Goal: Task Accomplishment & Management: Use online tool/utility

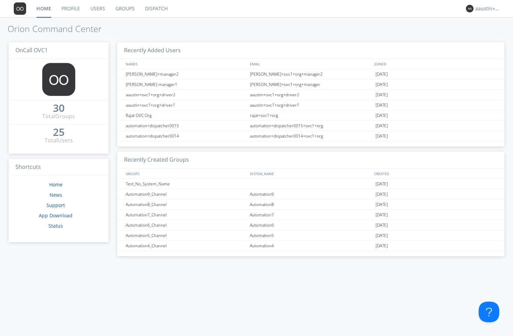
click at [131, 7] on link "Groups" at bounding box center [125, 8] width 30 height 17
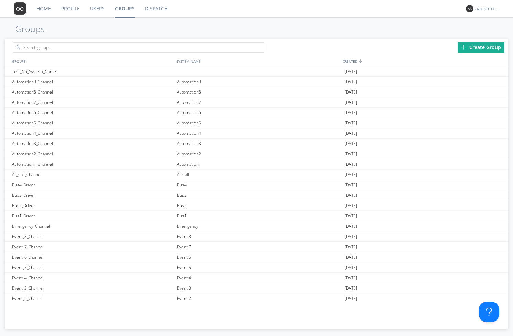
click at [158, 11] on link "Dispatch" at bounding box center [156, 8] width 33 height 17
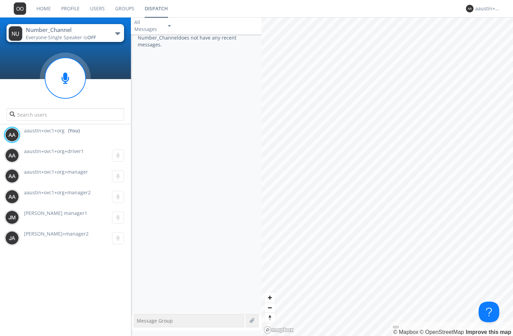
click at [98, 32] on div "Number_Channel" at bounding box center [64, 30] width 77 height 8
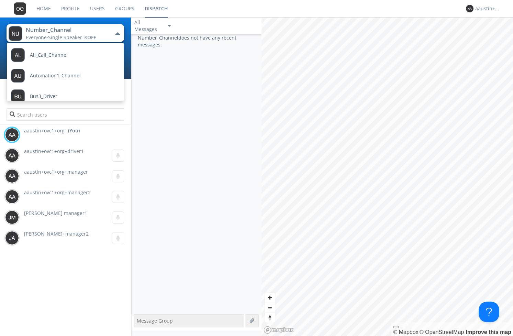
click at [101, 8] on link "Users" at bounding box center [97, 8] width 25 height 17
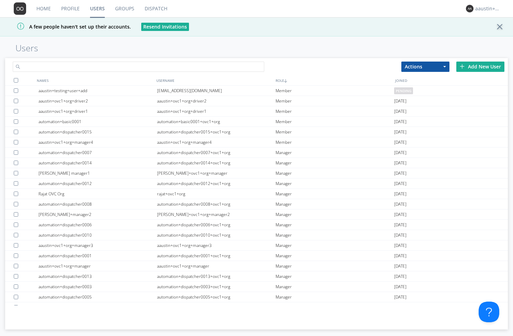
click at [90, 66] on input "text" at bounding box center [139, 67] width 252 height 10
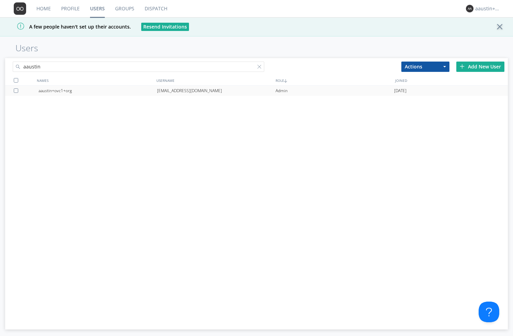
type input "aaustin"
click at [168, 93] on div "[EMAIL_ADDRESS][DOMAIN_NAME]" at bounding box center [216, 91] width 119 height 10
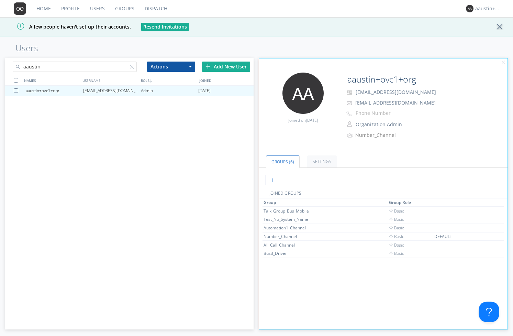
click at [289, 179] on input "text" at bounding box center [383, 180] width 236 height 10
type input "Bu"
click at [160, 8] on link "Dispatch" at bounding box center [156, 8] width 33 height 17
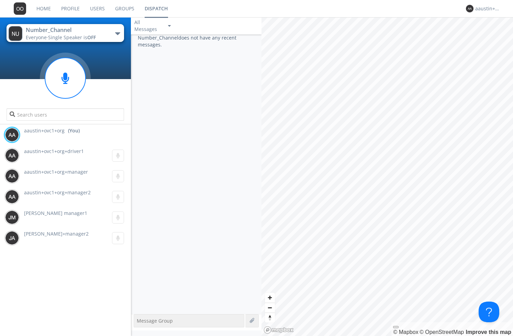
click at [87, 31] on div "Number_Channel" at bounding box center [64, 30] width 77 height 8
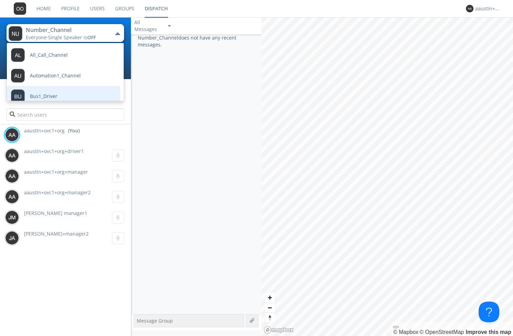
click at [59, 97] on link "Bus1_Driver" at bounding box center [58, 96] width 103 height 21
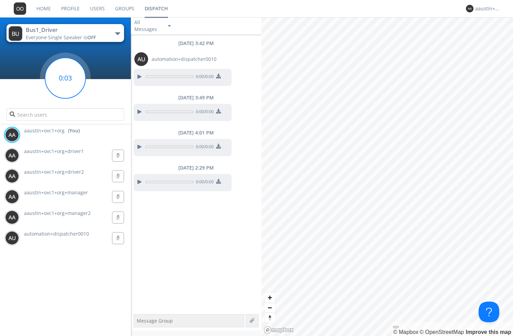
click at [70, 83] on circle at bounding box center [65, 78] width 41 height 41
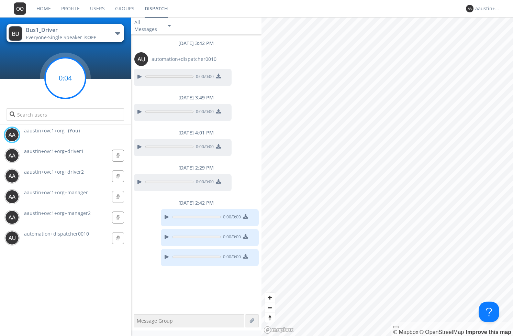
click at [70, 83] on circle at bounding box center [65, 78] width 41 height 41
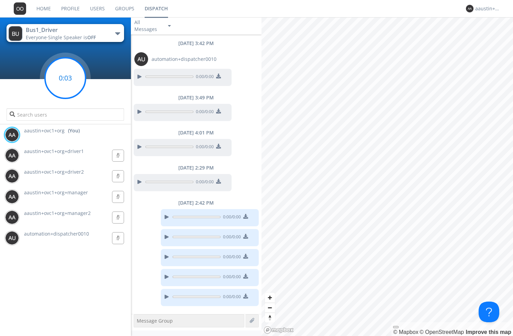
click at [70, 83] on circle at bounding box center [65, 78] width 41 height 41
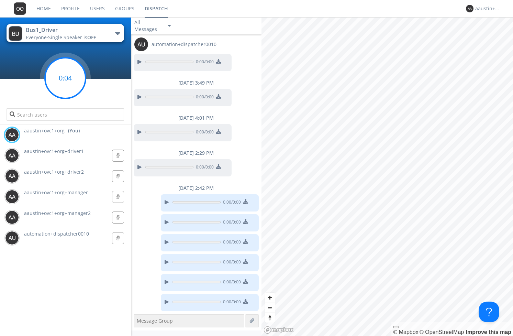
scroll to position [35, 0]
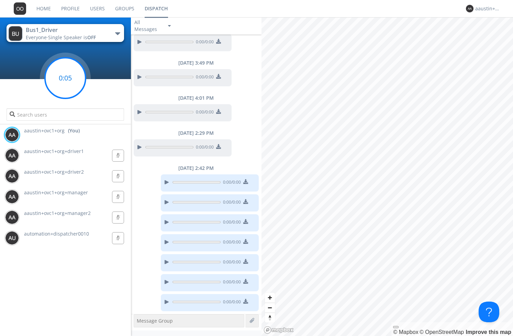
click at [70, 82] on circle at bounding box center [65, 78] width 41 height 41
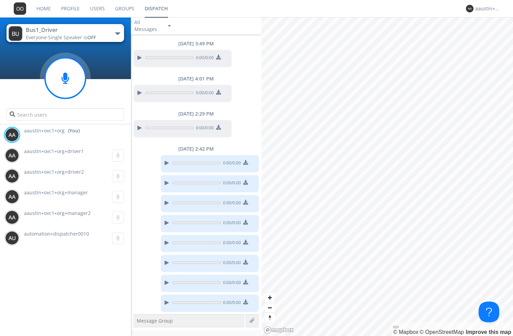
scroll to position [55, 0]
click at [70, 82] on circle at bounding box center [65, 78] width 41 height 41
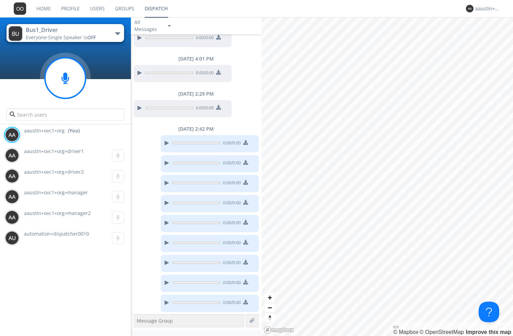
scroll to position [75, 0]
click at [69, 82] on circle at bounding box center [65, 78] width 41 height 41
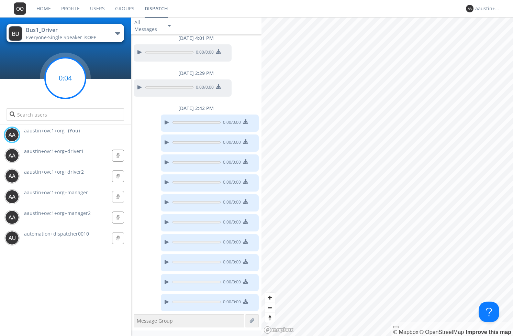
click at [69, 82] on circle at bounding box center [65, 78] width 41 height 41
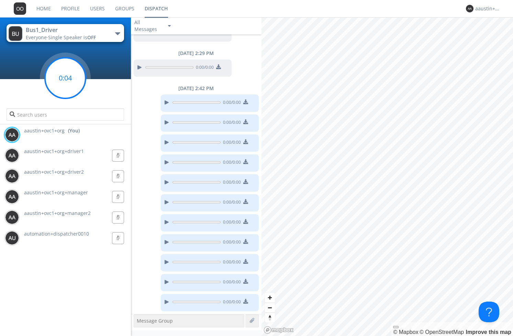
click at [69, 81] on circle at bounding box center [65, 78] width 41 height 41
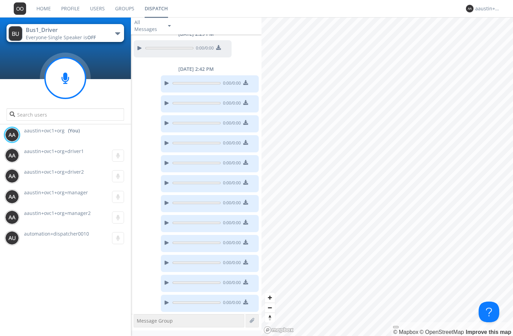
scroll to position [134, 0]
click at [69, 81] on circle at bounding box center [65, 78] width 41 height 41
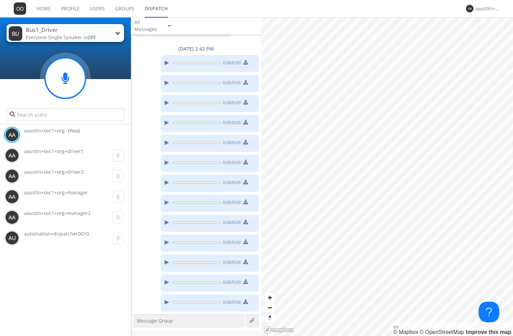
scroll to position [154, 0]
click at [69, 81] on circle at bounding box center [65, 78] width 41 height 41
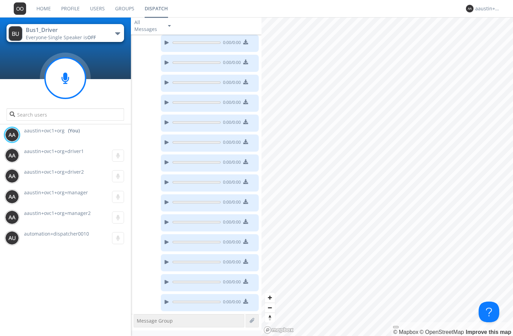
scroll to position [235, 0]
click at [69, 81] on circle at bounding box center [65, 78] width 41 height 41
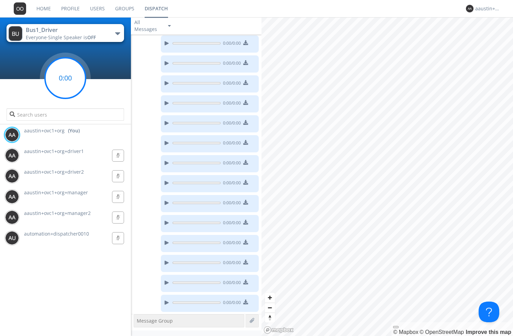
scroll to position [295, 0]
click at [69, 81] on circle at bounding box center [65, 78] width 41 height 41
click at [69, 79] on circle at bounding box center [65, 78] width 41 height 41
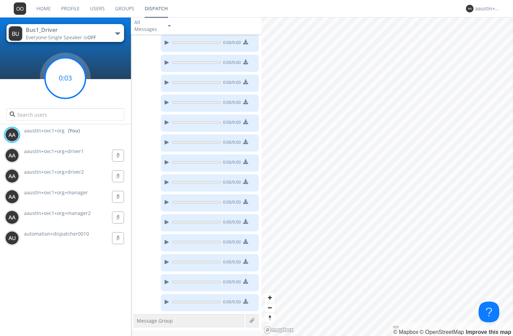
click at [69, 79] on circle at bounding box center [65, 78] width 41 height 41
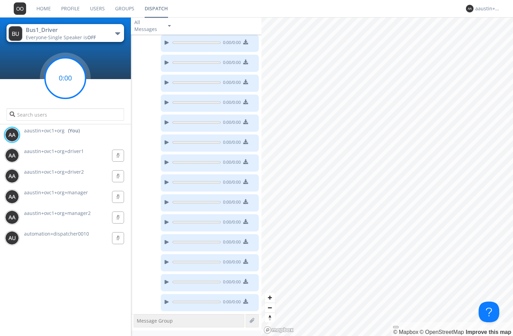
scroll to position [394, 0]
click at [69, 79] on circle at bounding box center [65, 78] width 41 height 41
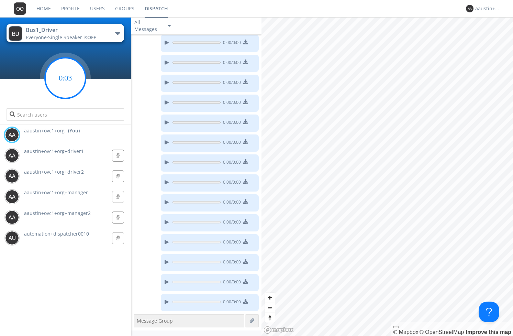
click at [69, 79] on circle at bounding box center [65, 78] width 41 height 41
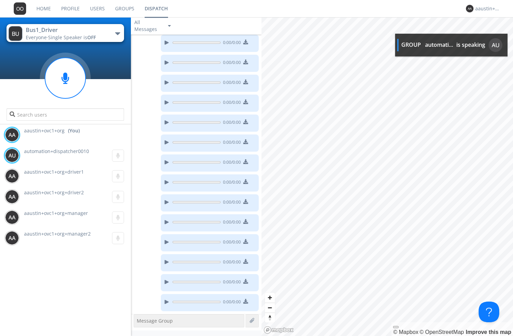
scroll to position [516, 0]
